Goal: Book appointment/travel/reservation

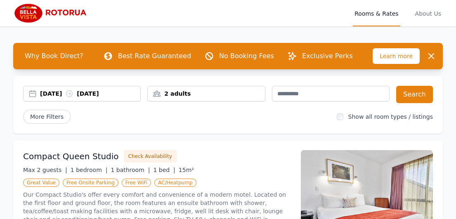
click at [103, 92] on div "[DATE] [DATE]" at bounding box center [90, 94] width 100 height 8
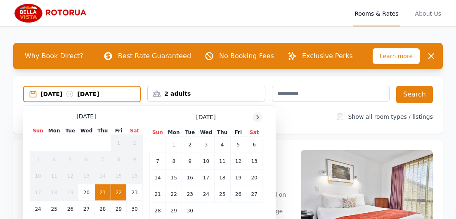
click at [258, 119] on icon at bounding box center [257, 117] width 7 height 7
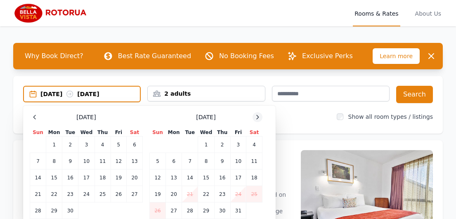
click at [258, 119] on icon at bounding box center [257, 117] width 7 height 7
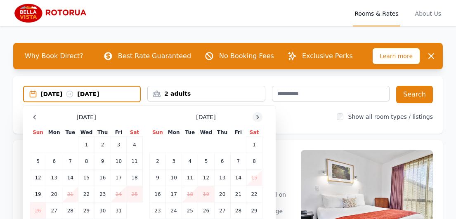
click at [258, 119] on icon at bounding box center [257, 117] width 7 height 7
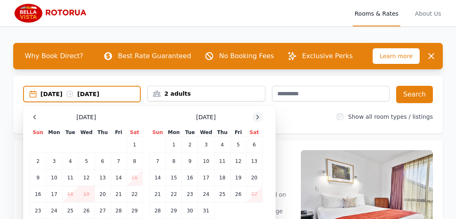
click at [258, 119] on icon at bounding box center [257, 117] width 7 height 7
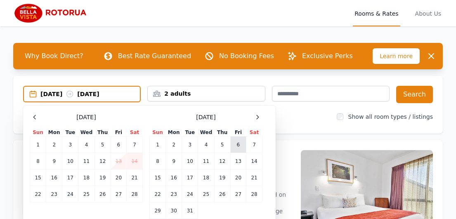
click at [235, 146] on td "6" at bounding box center [238, 145] width 16 height 16
click at [154, 161] on td "8" at bounding box center [158, 161] width 16 height 16
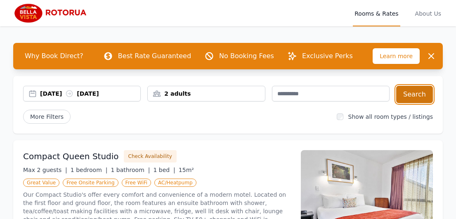
click at [412, 93] on button "Search" at bounding box center [414, 94] width 37 height 17
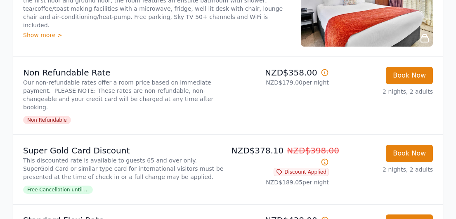
scroll to position [165, 0]
